Goal: Communication & Community: Answer question/provide support

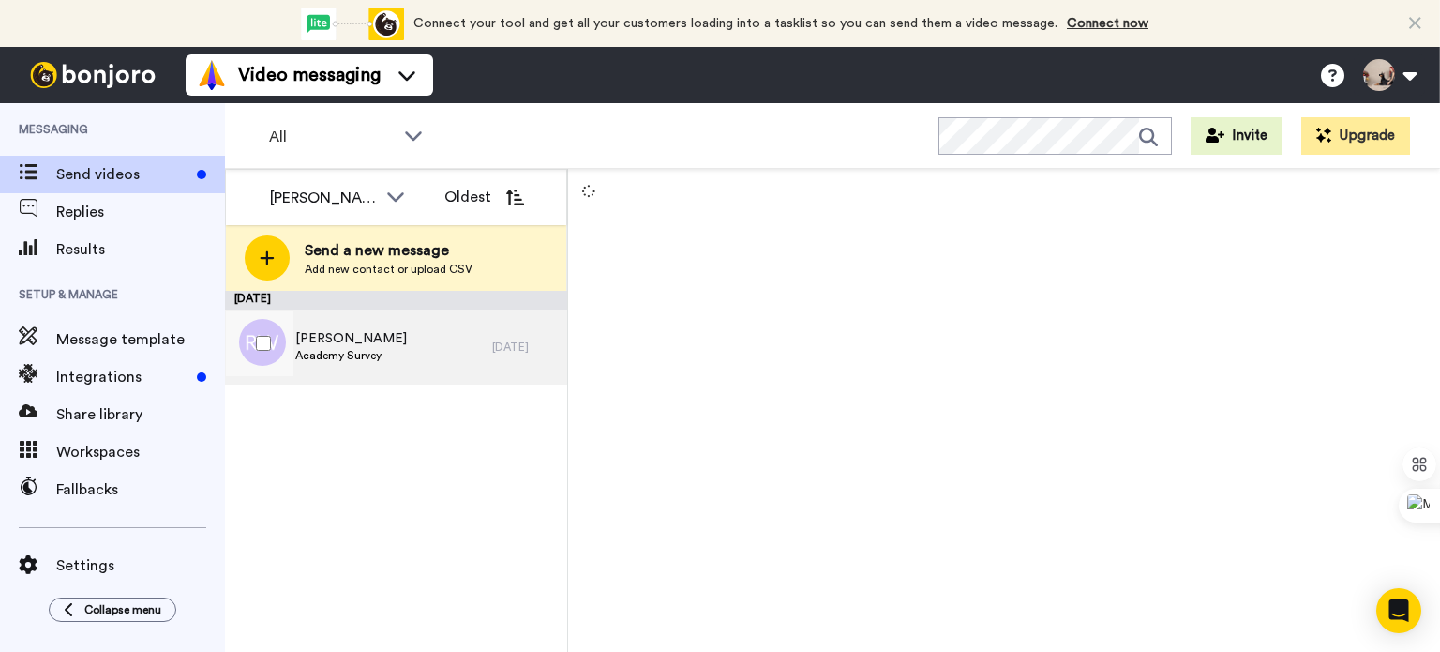
click at [382, 364] on div "[PERSON_NAME] Academy Survey" at bounding box center [358, 346] width 267 height 75
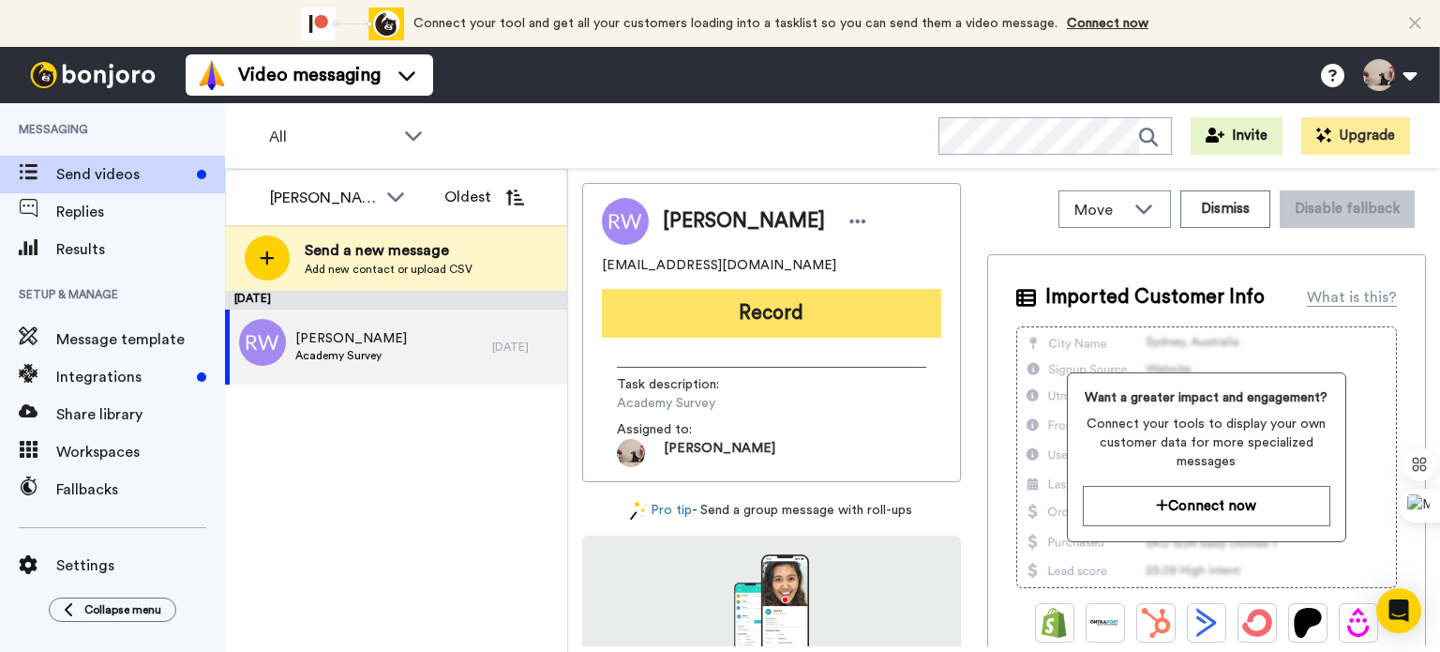
click at [758, 294] on button "Record" at bounding box center [771, 313] width 339 height 49
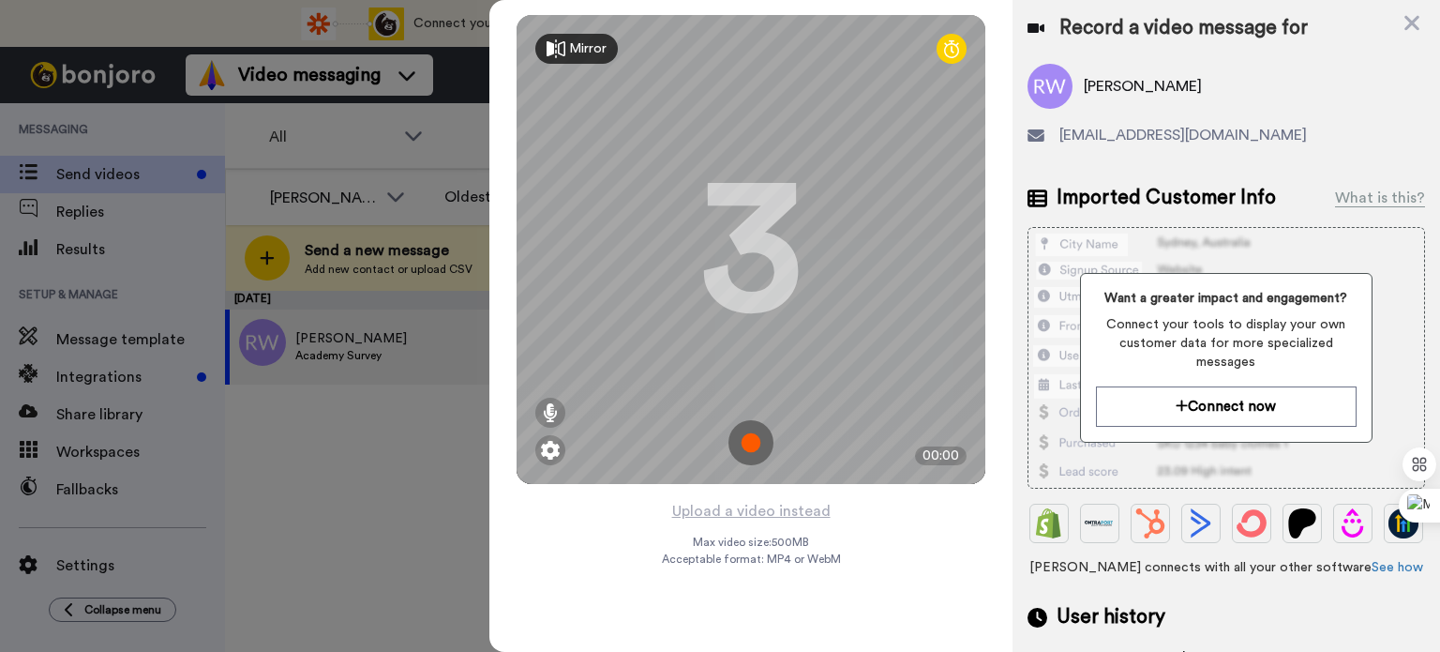
click at [745, 457] on img at bounding box center [751, 442] width 45 height 45
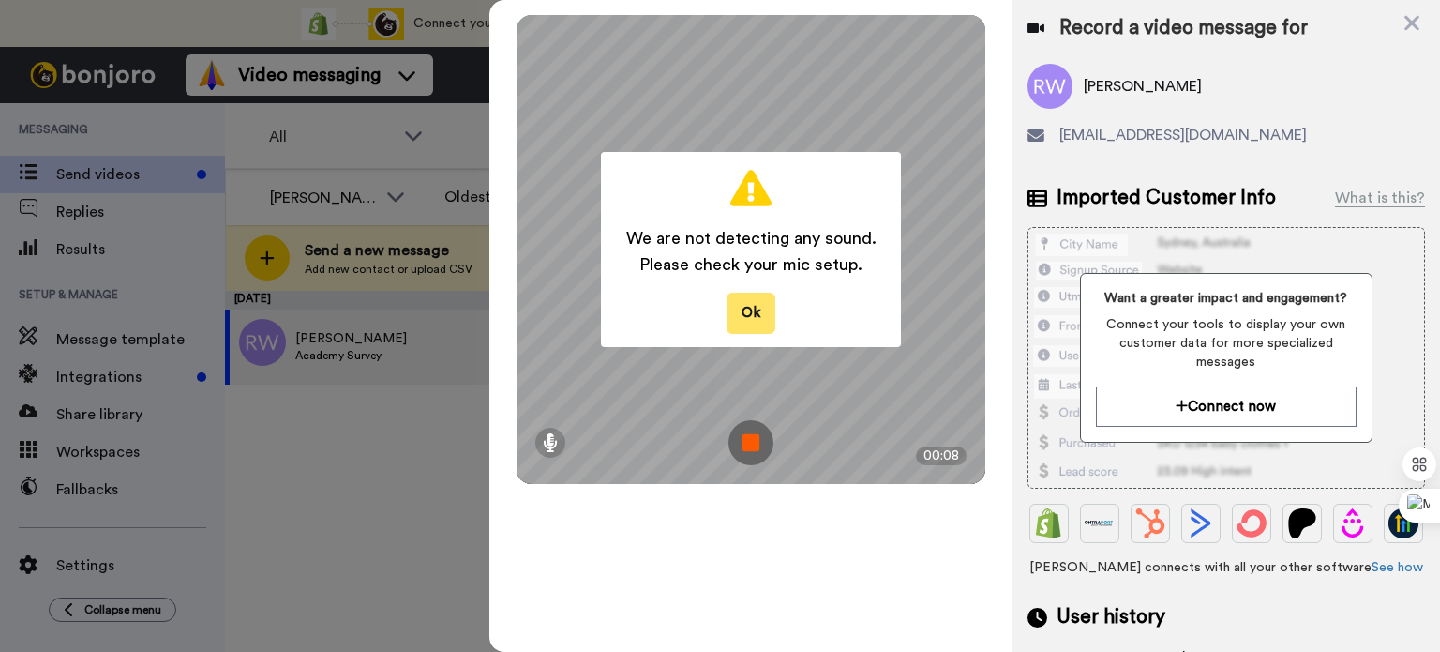
click at [751, 321] on button "Ok" at bounding box center [751, 313] width 49 height 40
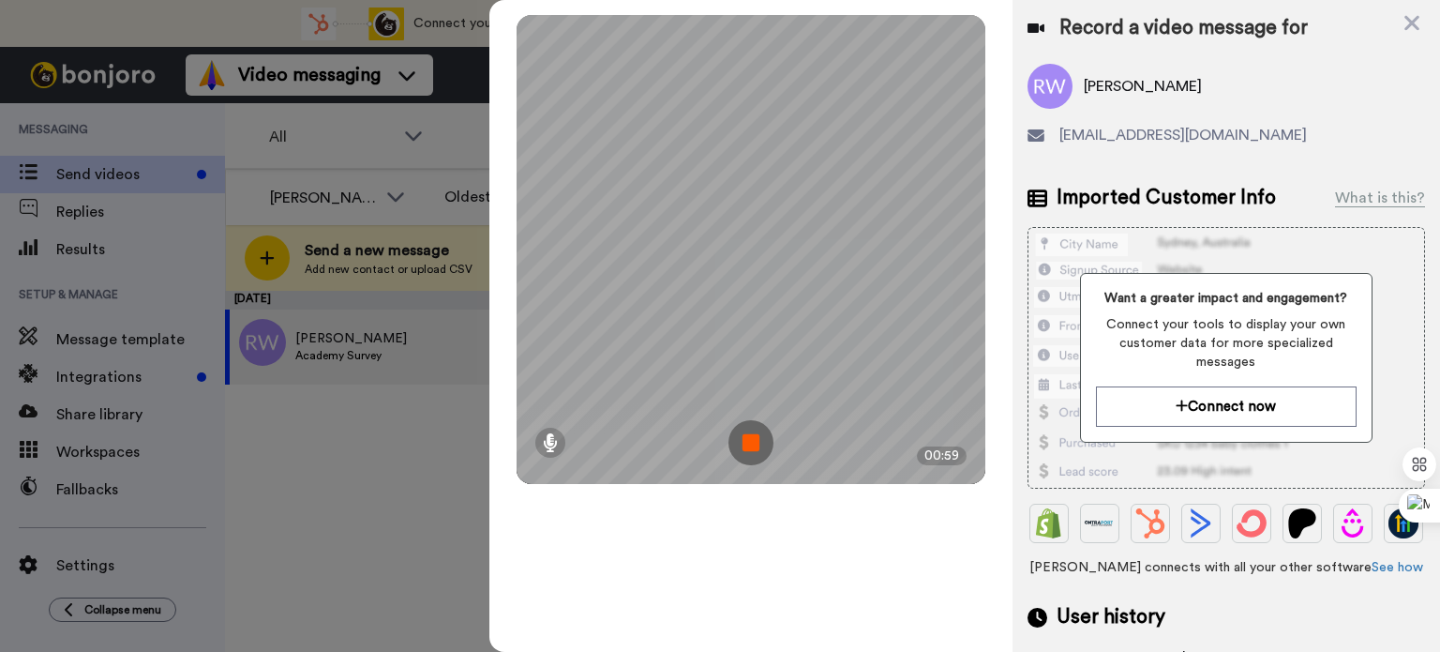
click at [754, 434] on img at bounding box center [751, 442] width 45 height 45
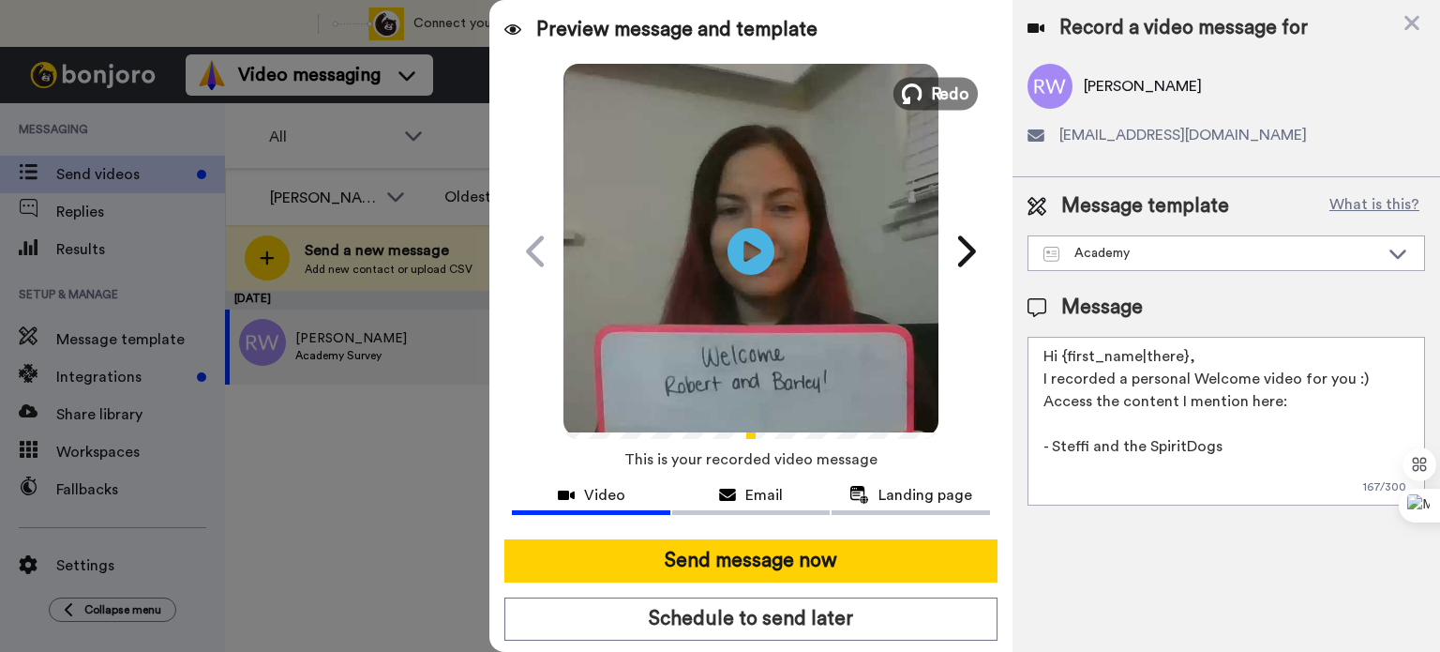
click at [931, 81] on span "Redo" at bounding box center [950, 93] width 39 height 24
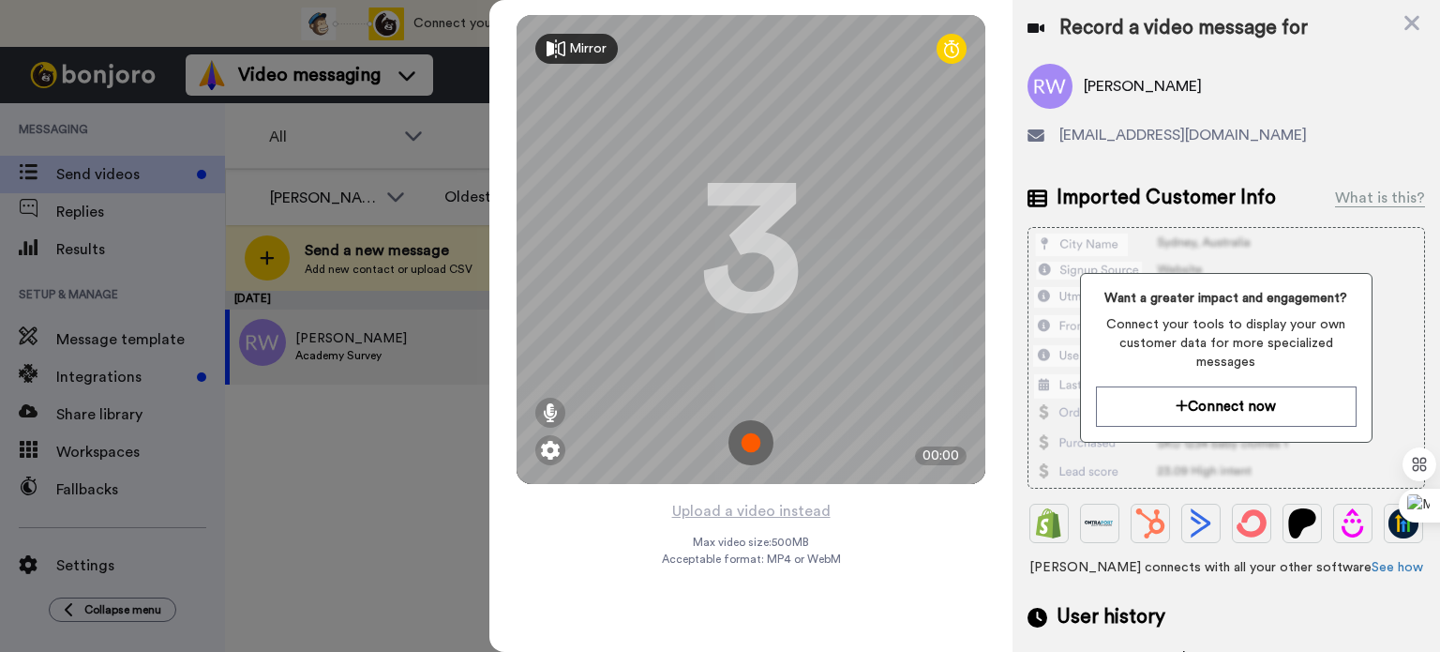
click at [754, 437] on img at bounding box center [751, 442] width 45 height 45
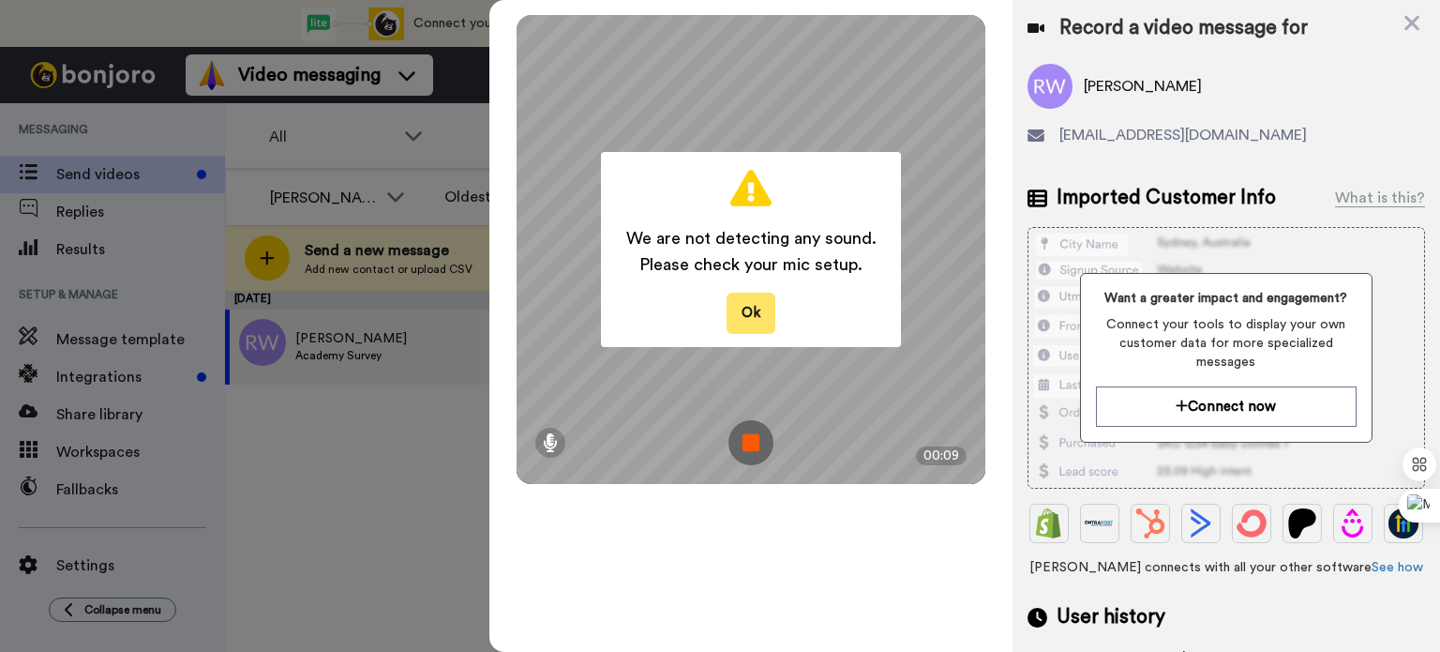
click at [752, 313] on button "Ok" at bounding box center [751, 313] width 49 height 40
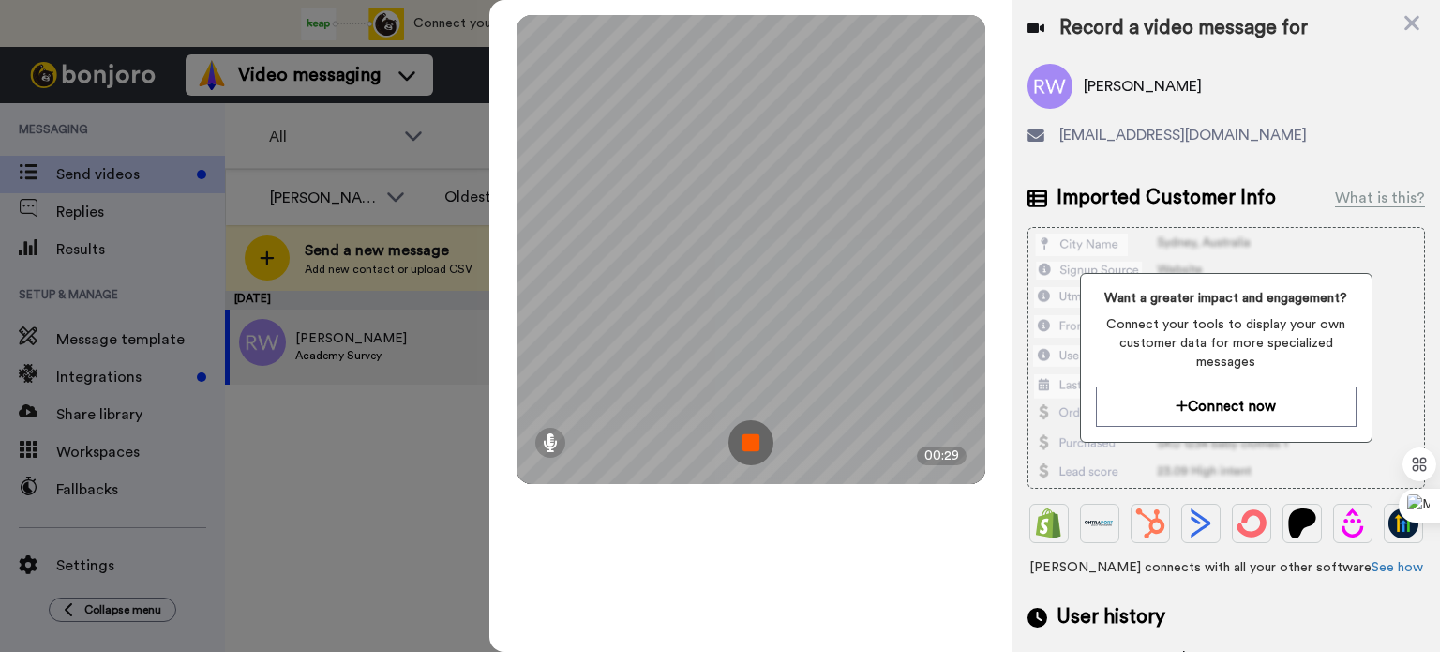
click at [746, 437] on img at bounding box center [751, 442] width 45 height 45
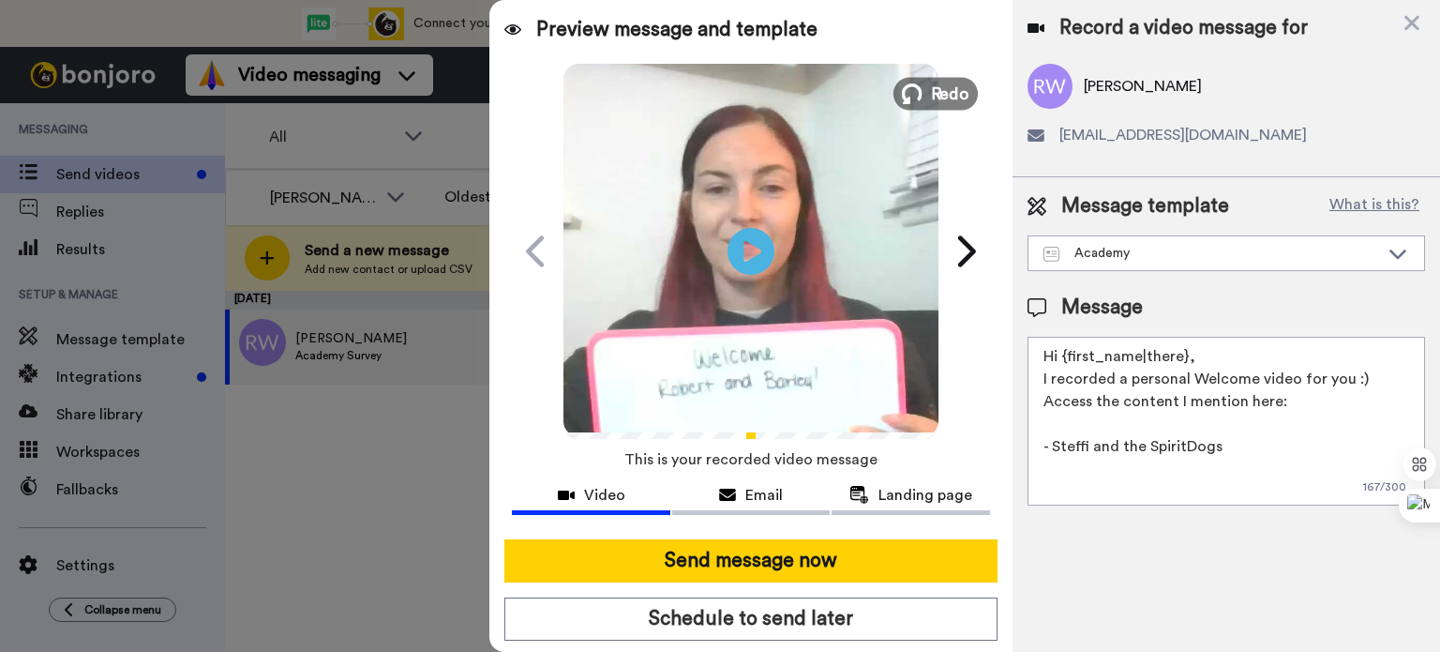
click at [919, 108] on button "Redo" at bounding box center [936, 93] width 84 height 33
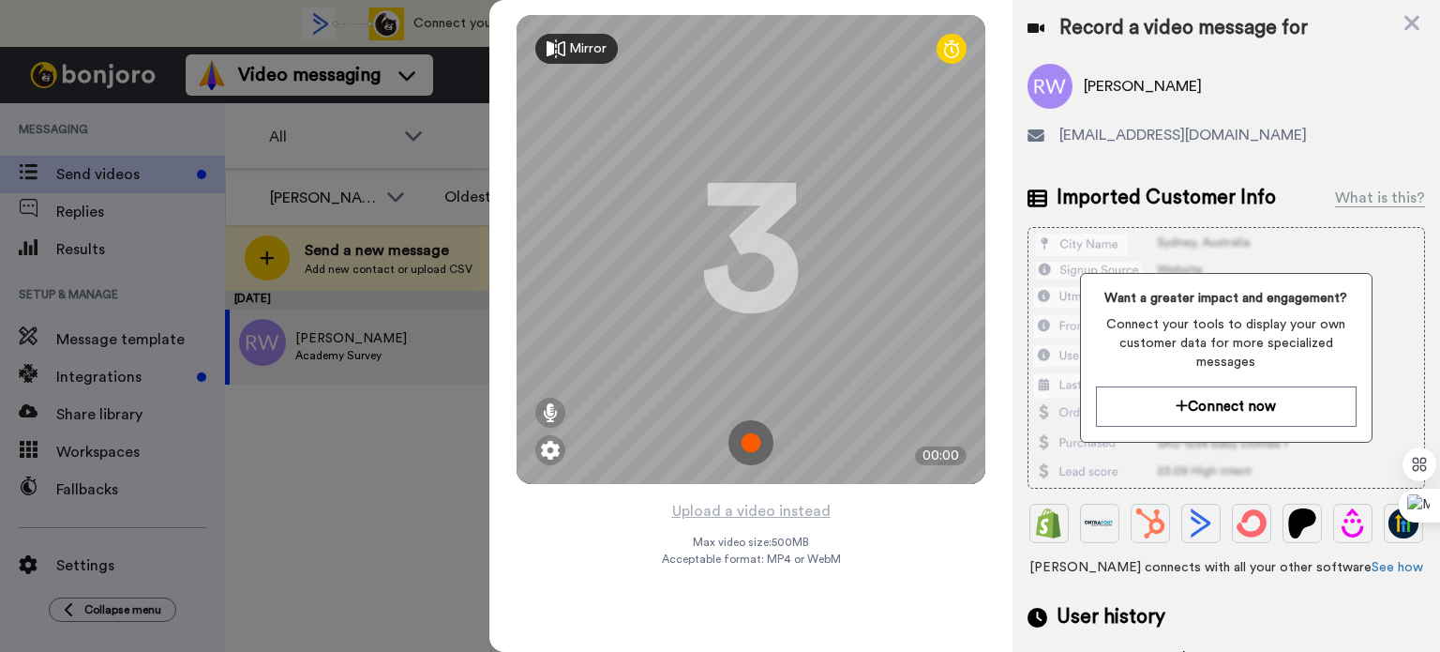
click at [746, 434] on img at bounding box center [751, 442] width 45 height 45
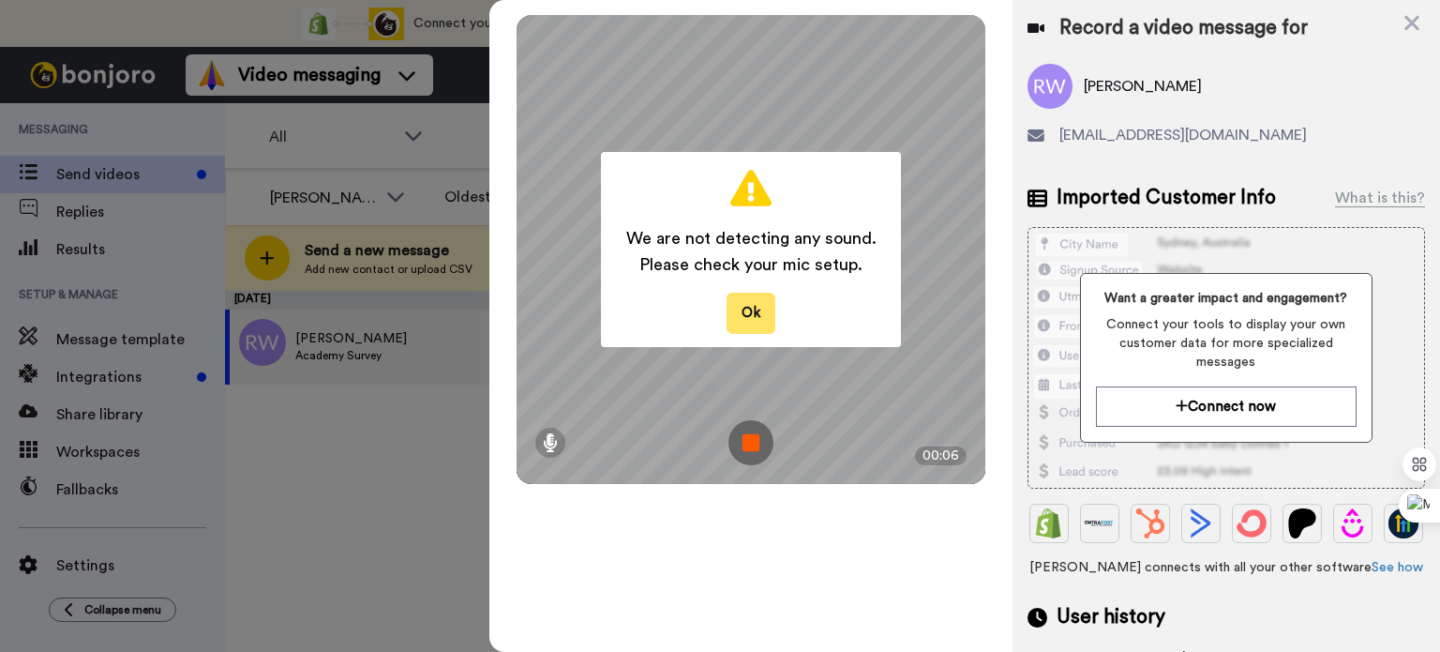
click at [749, 326] on button "Ok" at bounding box center [751, 313] width 49 height 40
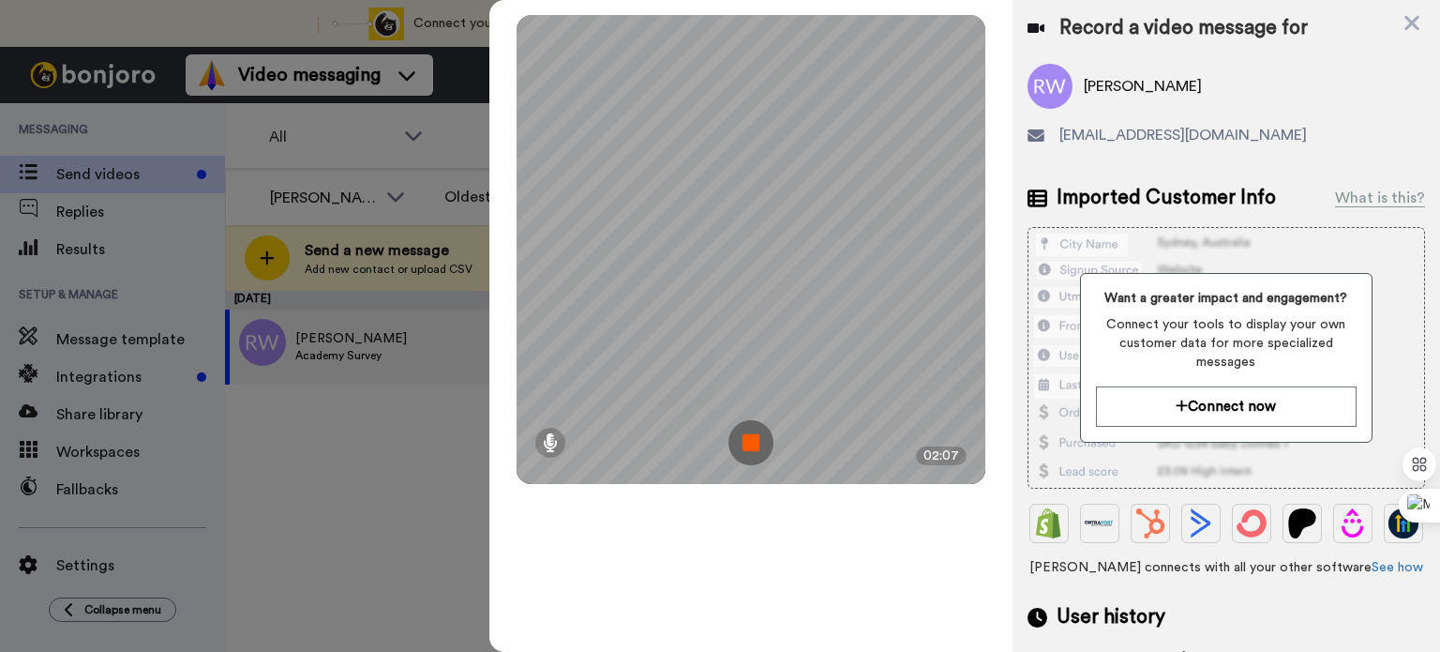
click at [753, 449] on img at bounding box center [751, 442] width 45 height 45
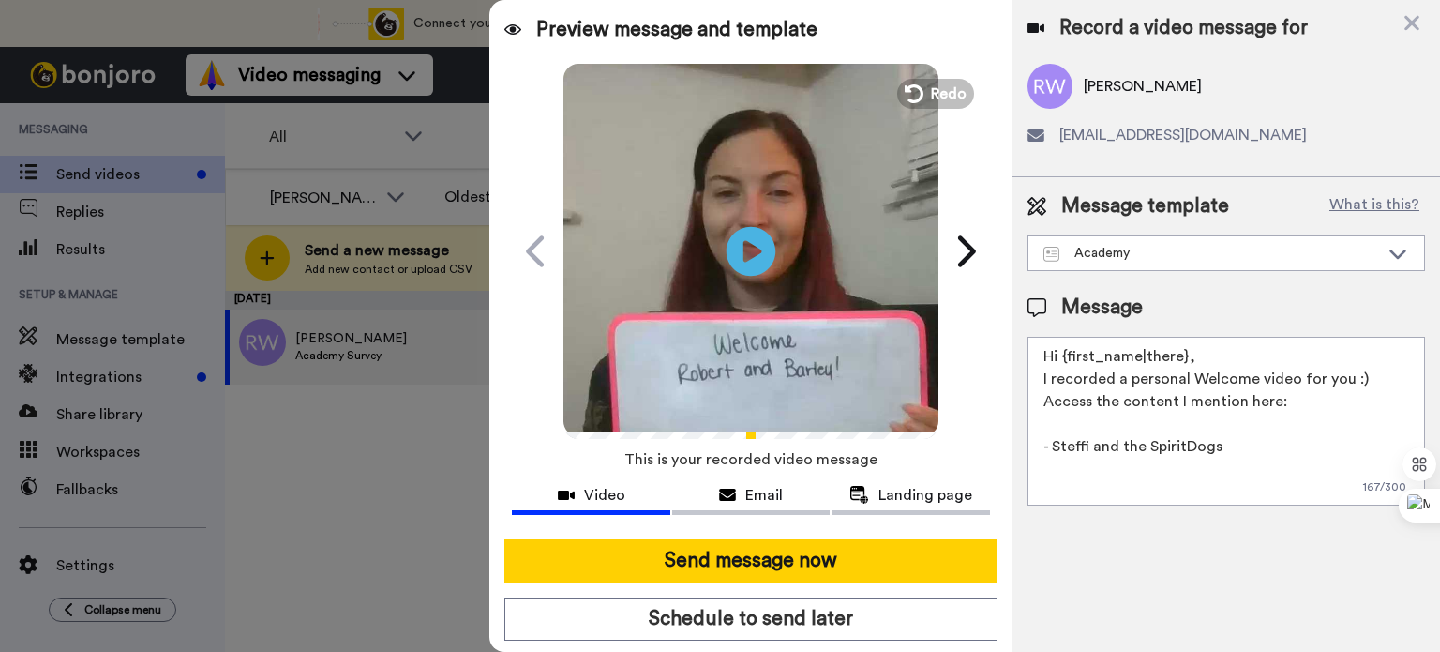
click at [764, 216] on icon "Play/Pause" at bounding box center [752, 250] width 50 height 89
click at [939, 83] on span "Redo" at bounding box center [950, 93] width 39 height 24
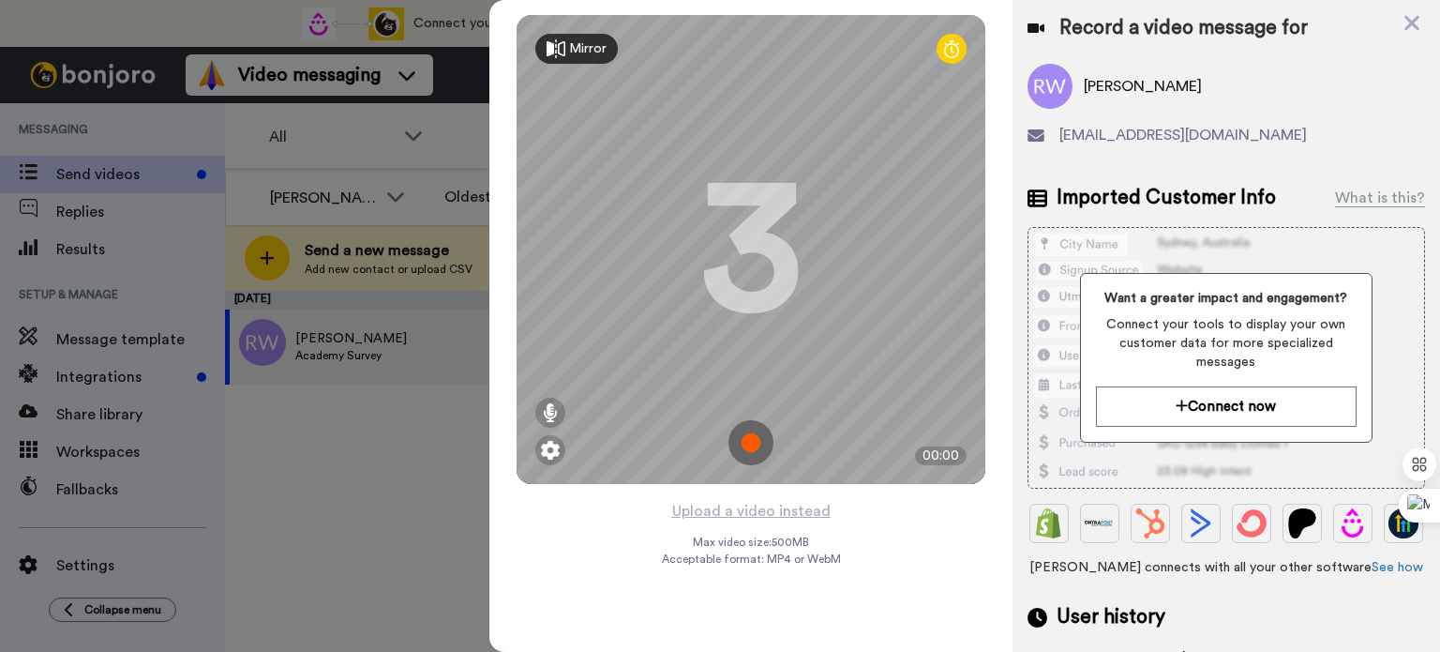
click at [749, 447] on img at bounding box center [751, 442] width 45 height 45
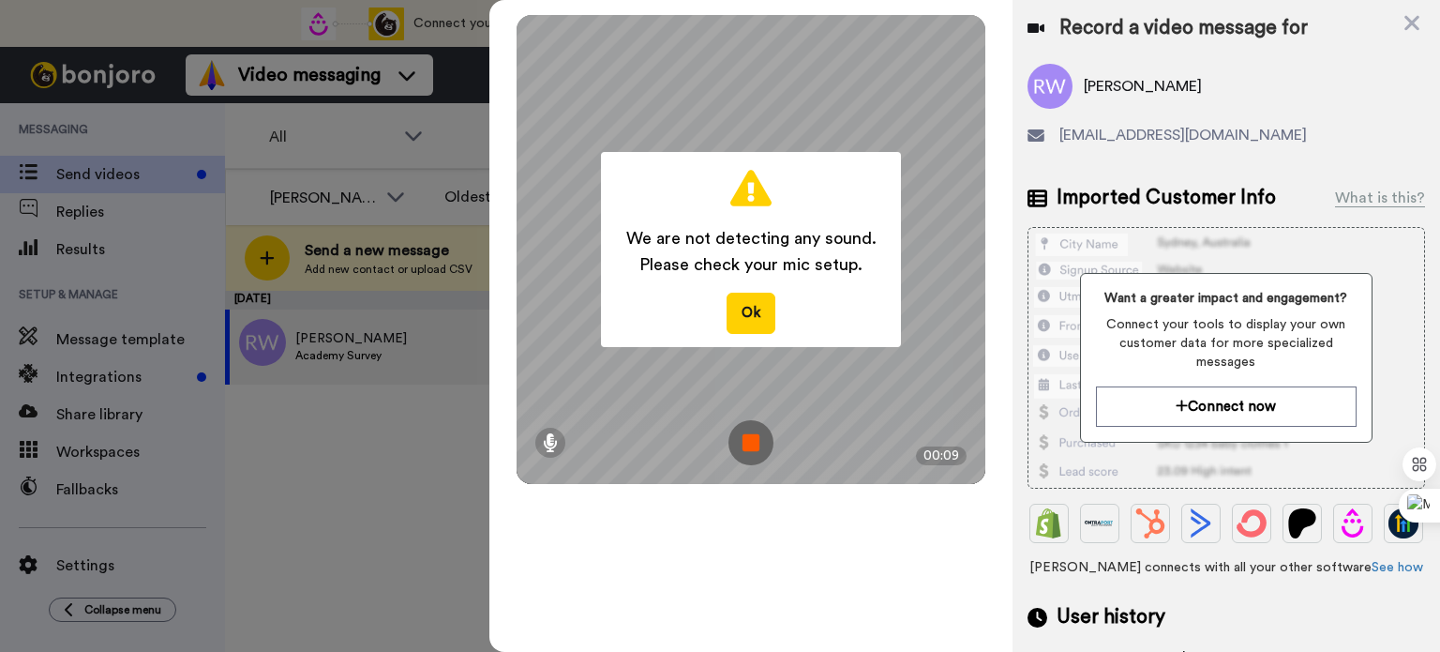
click at [749, 333] on button "Ok" at bounding box center [751, 313] width 49 height 40
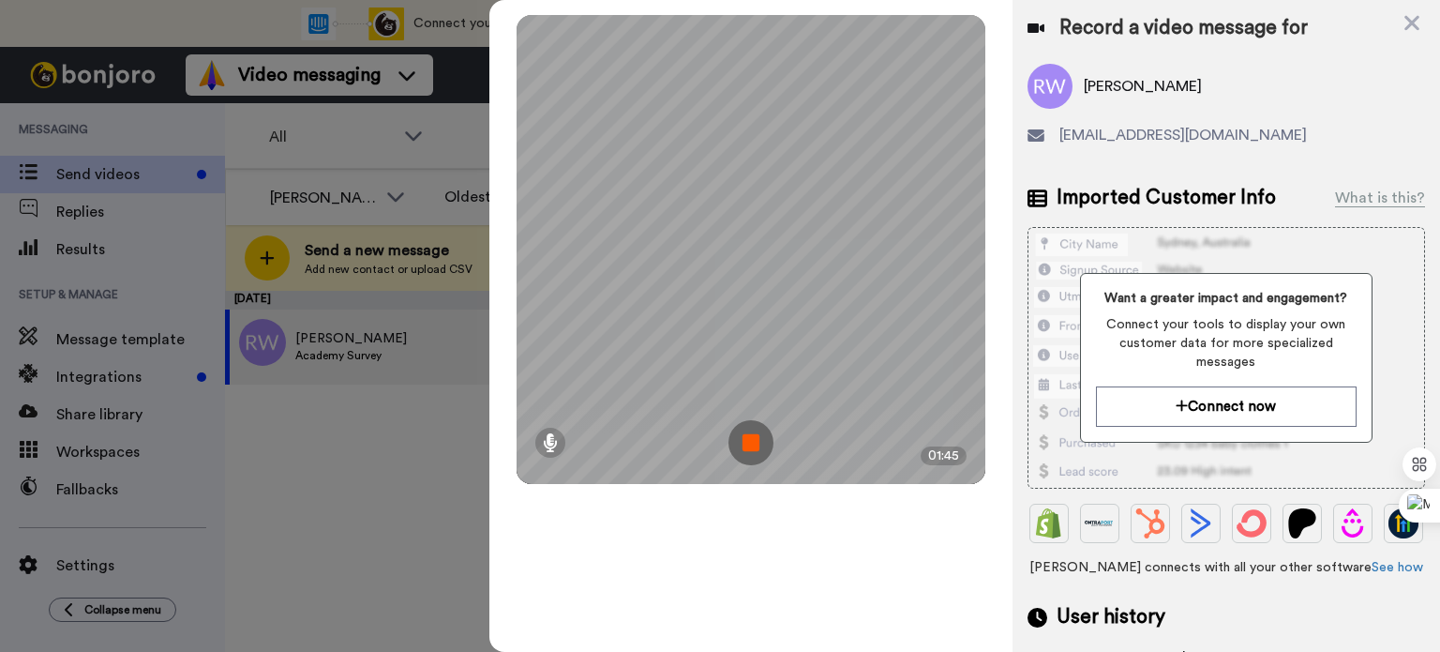
click at [746, 442] on img at bounding box center [751, 442] width 45 height 45
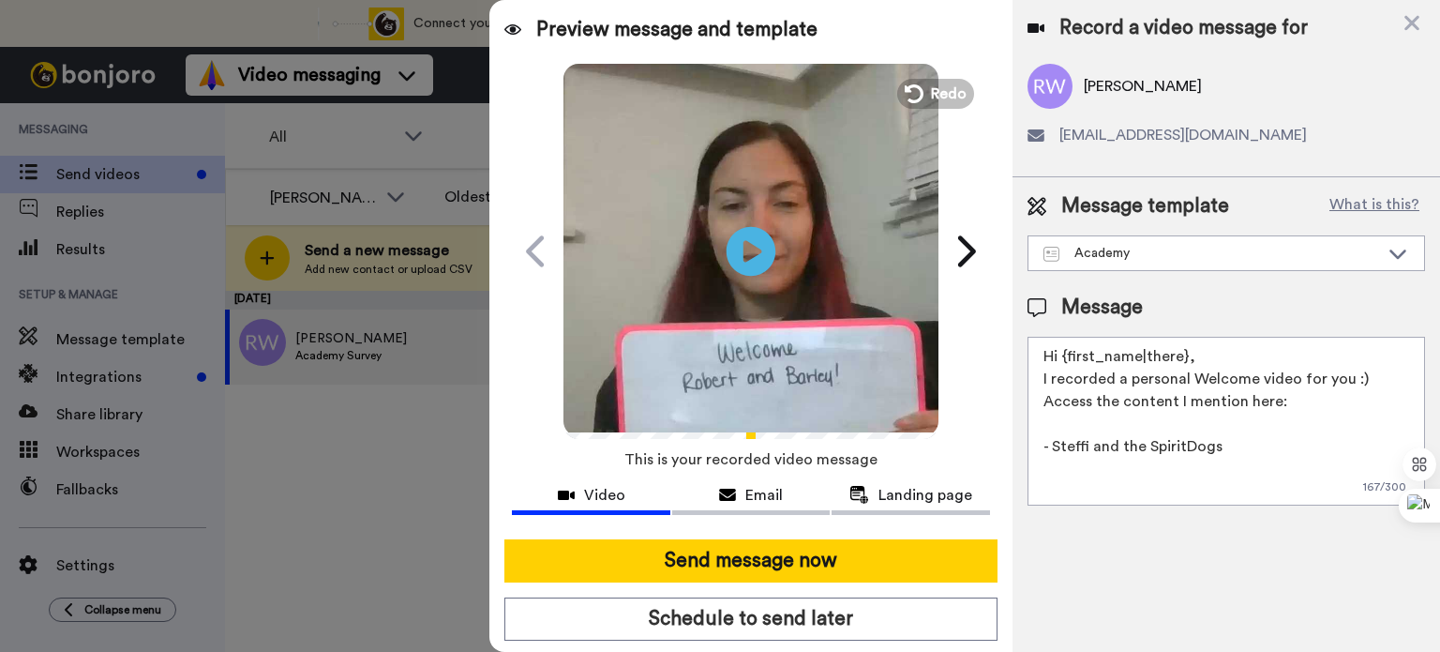
click at [727, 251] on icon at bounding box center [752, 251] width 50 height 50
click at [1132, 357] on textarea "Hi {first_name|there}, I recorded a personal Welcome video for you :) Access th…" at bounding box center [1227, 421] width 398 height 169
drag, startPoint x: 1195, startPoint y: 361, endPoint x: 1058, endPoint y: 350, distance: 137.4
click at [1058, 350] on textarea "Hi {first_name|there}, I recorded a personal Welcome video for you :) Access th…" at bounding box center [1227, 421] width 398 height 169
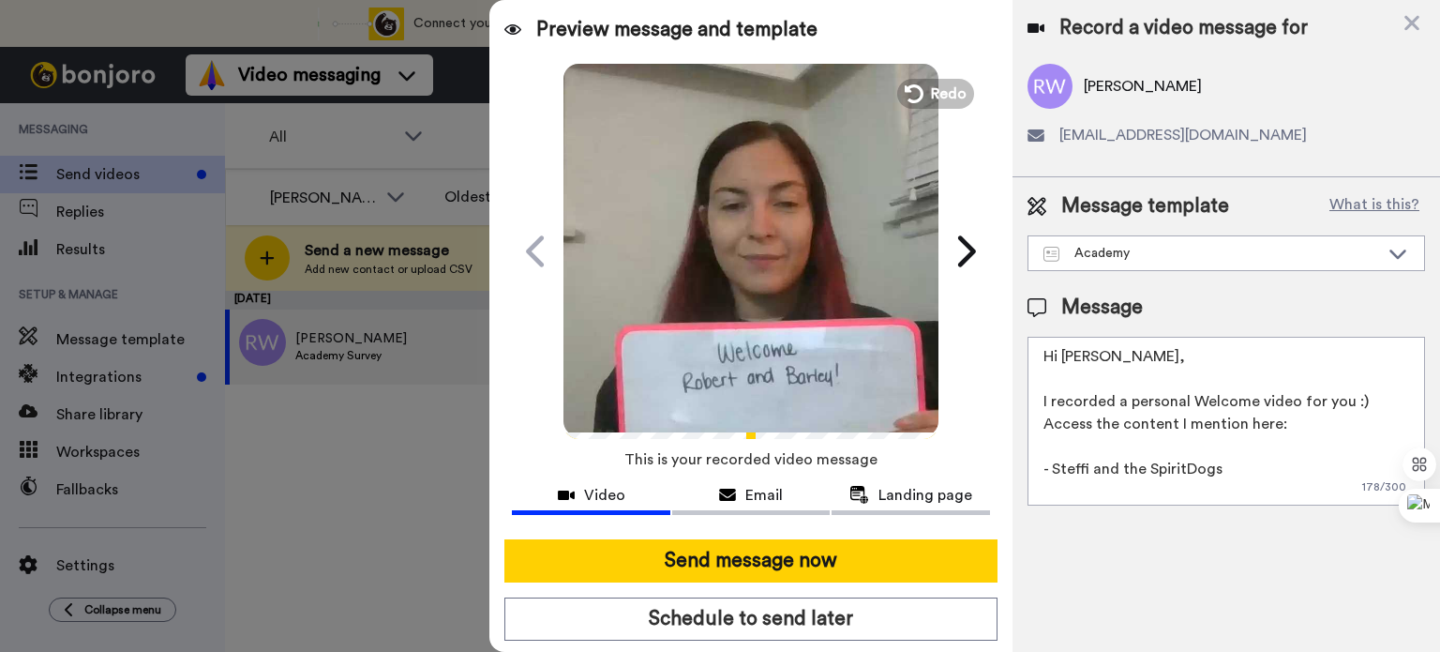
click at [1382, 398] on textarea "Hi Robert, I recorded a personal Welcome video for you :) Access the content I …" at bounding box center [1227, 421] width 398 height 169
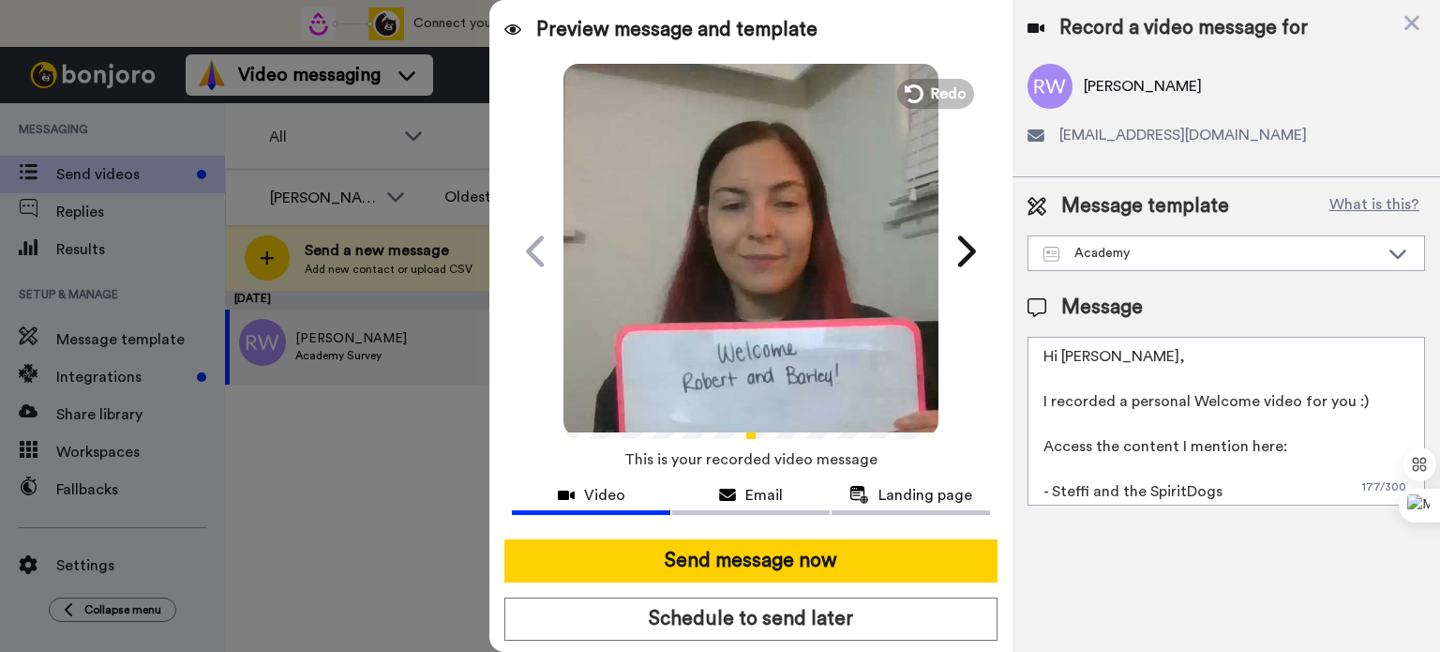
click at [1280, 494] on textarea "Hi Robert, I recorded a personal Welcome video for you :) Access the content I …" at bounding box center [1227, 421] width 398 height 169
click at [1151, 488] on textarea "Hi Robert, I recorded a personal Welcome video for you :) Access the content I …" at bounding box center [1227, 421] width 398 height 169
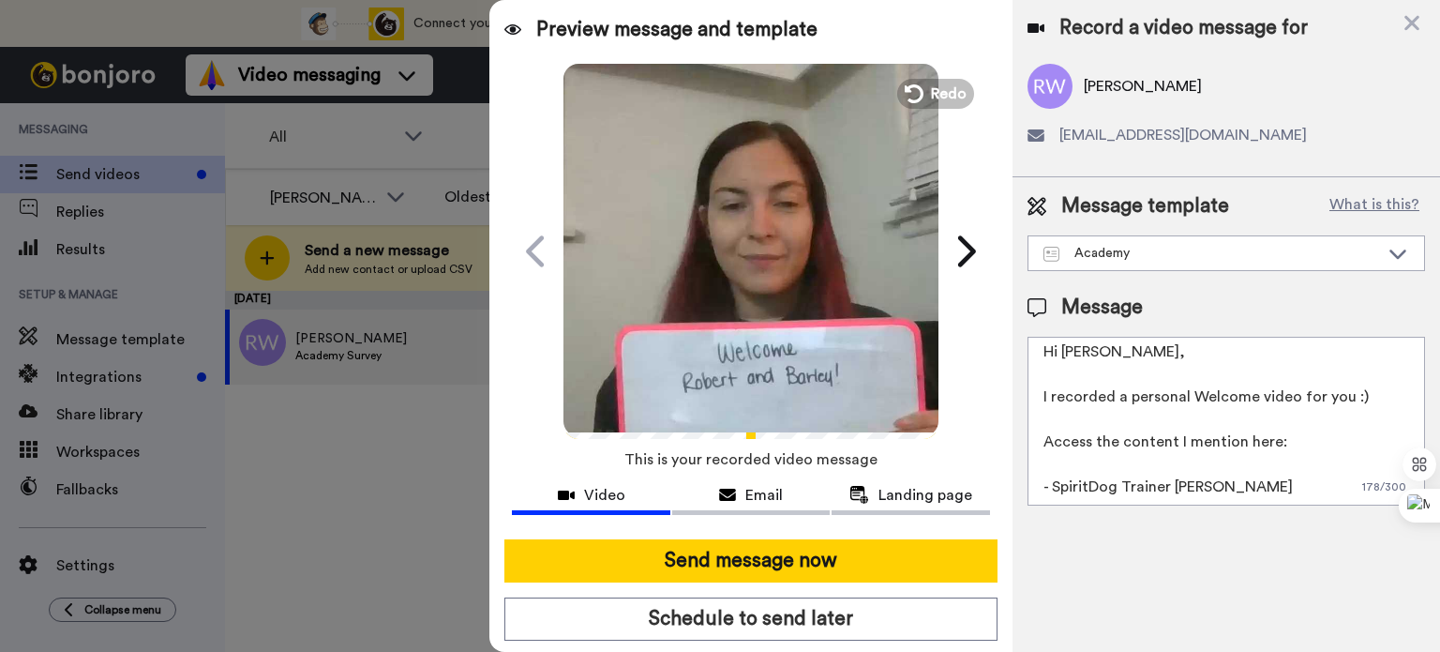
click at [1097, 455] on textarea "Hi Robert, I recorded a personal Welcome video for you :) Access the content I …" at bounding box center [1227, 421] width 398 height 169
paste textarea "https://academy.spiritdogtraining.com/courses/30-day-reactivity-bootcamp/"
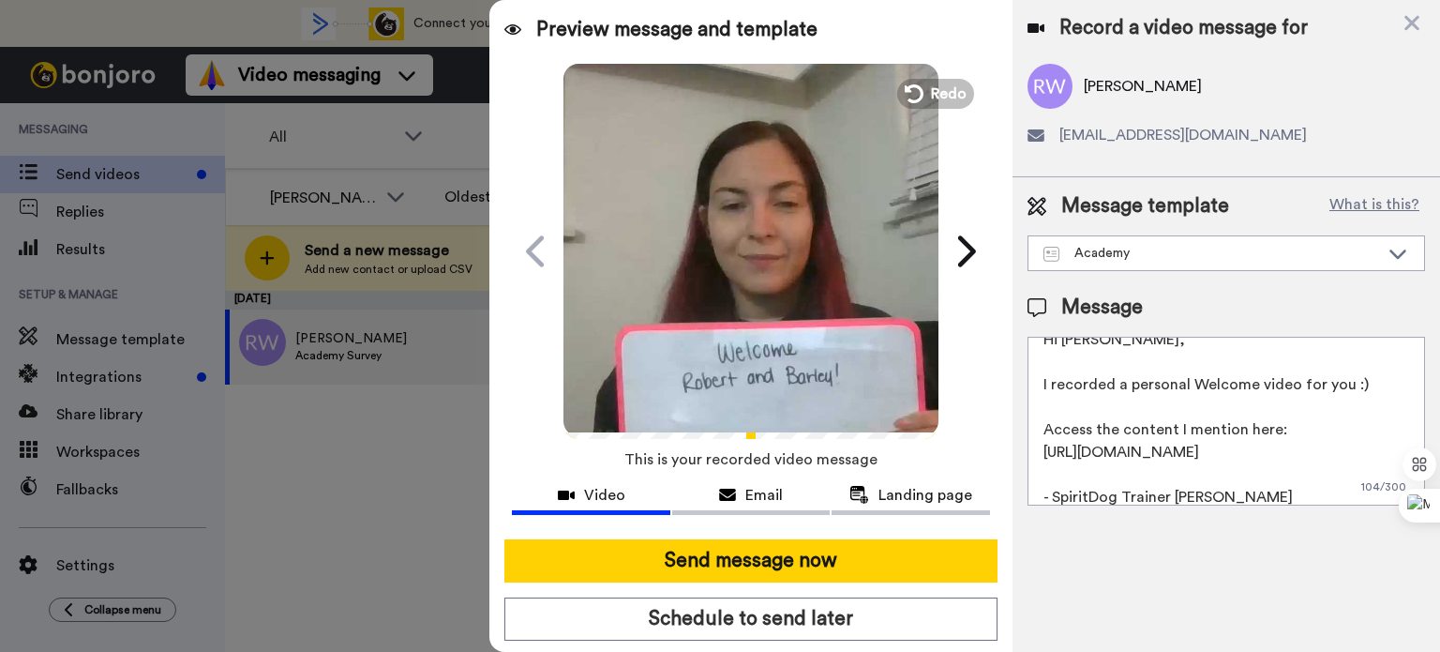
scroll to position [50, 0]
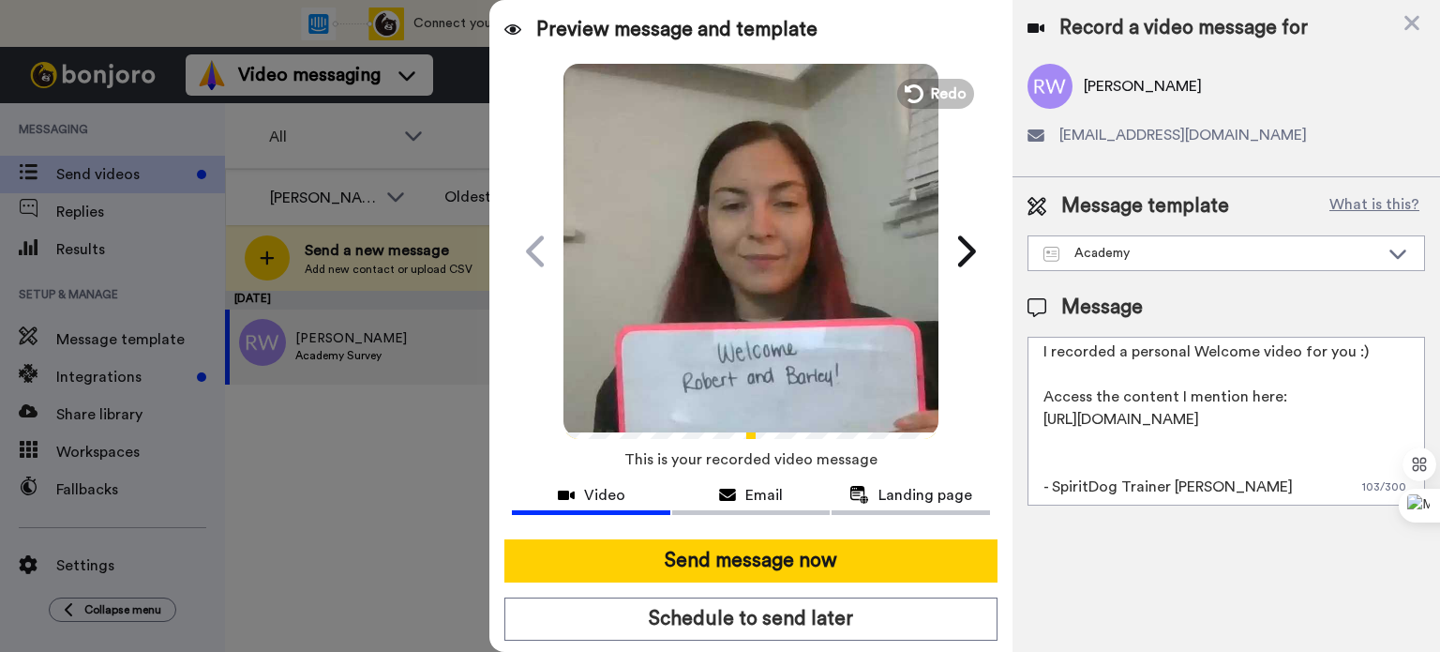
paste textarea "https://academy.spiritdogtraining.com/courses/focus-in-public-2-0-2/"
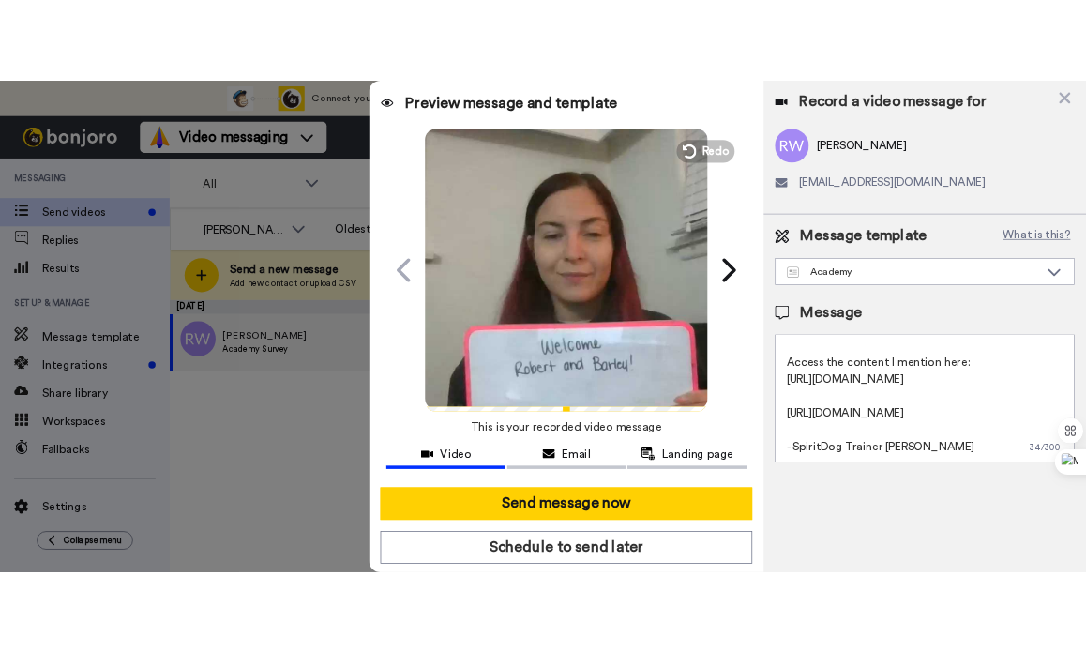
scroll to position [117, 0]
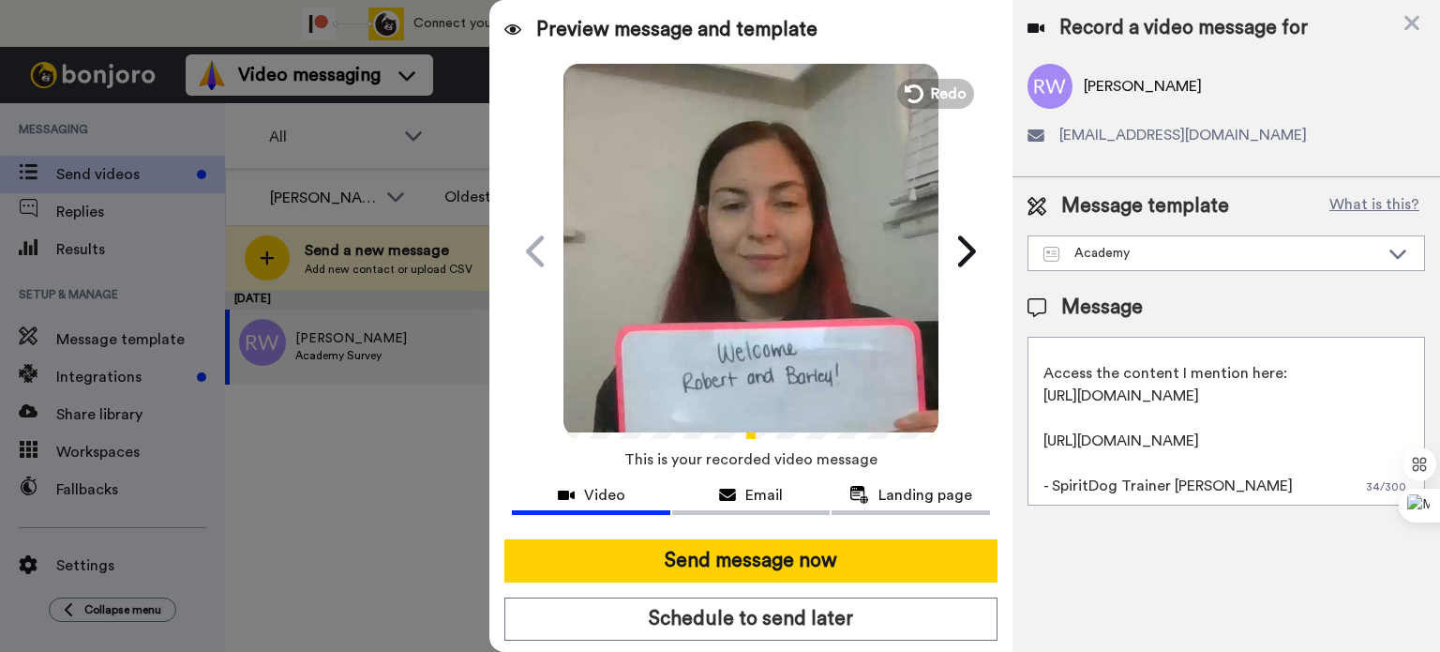
type textarea "Hi Robert, I recorded a personal Welcome video for you :) Access the content I …"
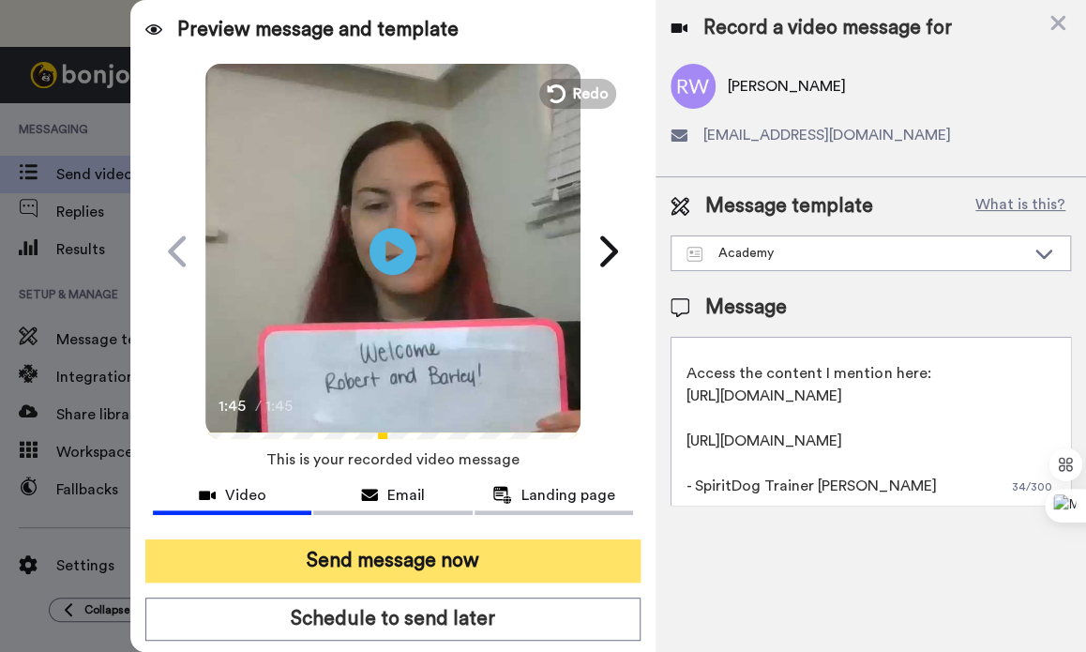
click at [428, 565] on button "Send message now" at bounding box center [392, 560] width 495 height 43
